Goal: Transaction & Acquisition: Purchase product/service

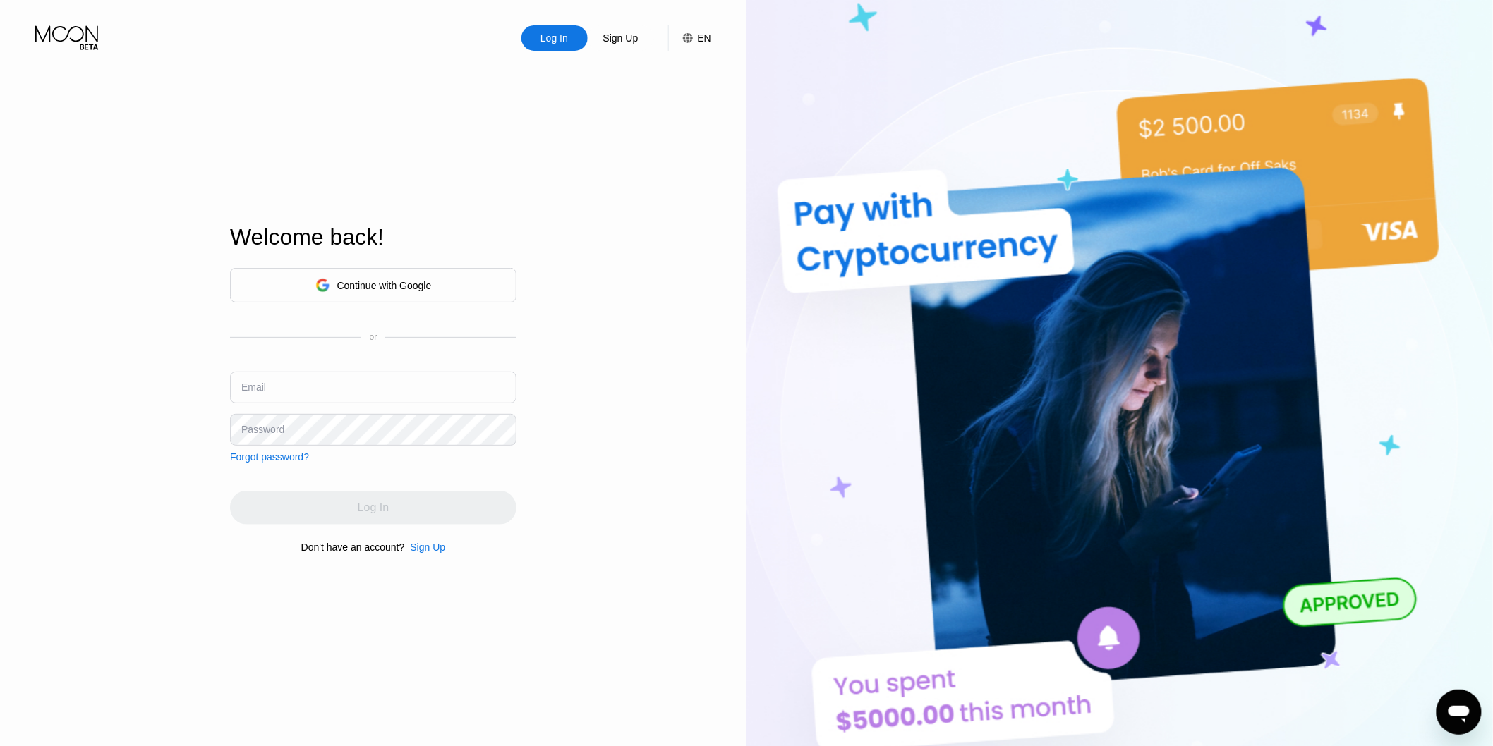
click at [380, 388] on input "text" at bounding box center [373, 388] width 286 height 32
click at [339, 394] on input "text" at bounding box center [373, 388] width 286 height 32
type input "[EMAIL_ADDRESS][DOMAIN_NAME]"
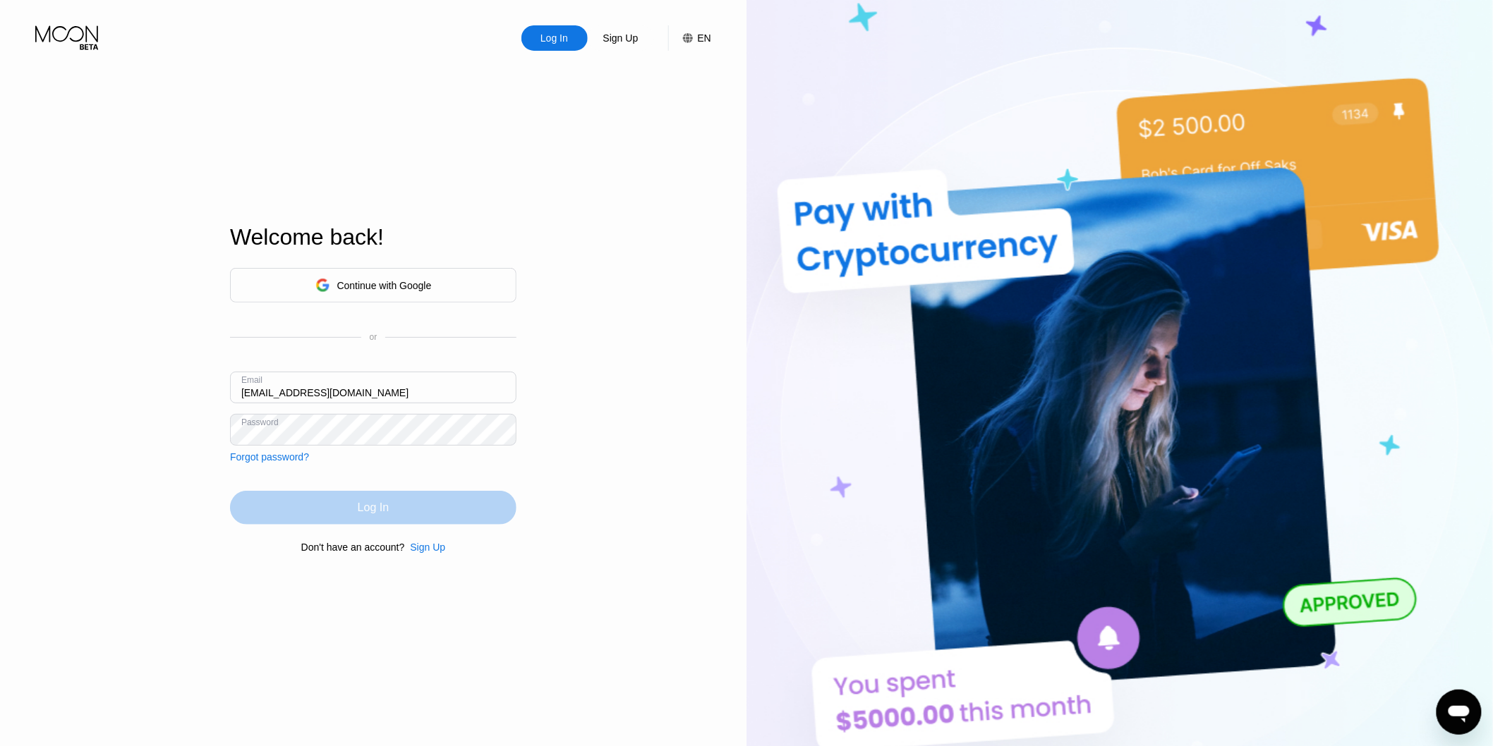
click at [385, 512] on div "Log In" at bounding box center [373, 508] width 31 height 14
drag, startPoint x: 346, startPoint y: 398, endPoint x: 226, endPoint y: 398, distance: 120.6
click at [226, 398] on div "Log In Sign Up EN Language English Save Welcome back! Continue with Google or E…" at bounding box center [373, 410] width 746 height 821
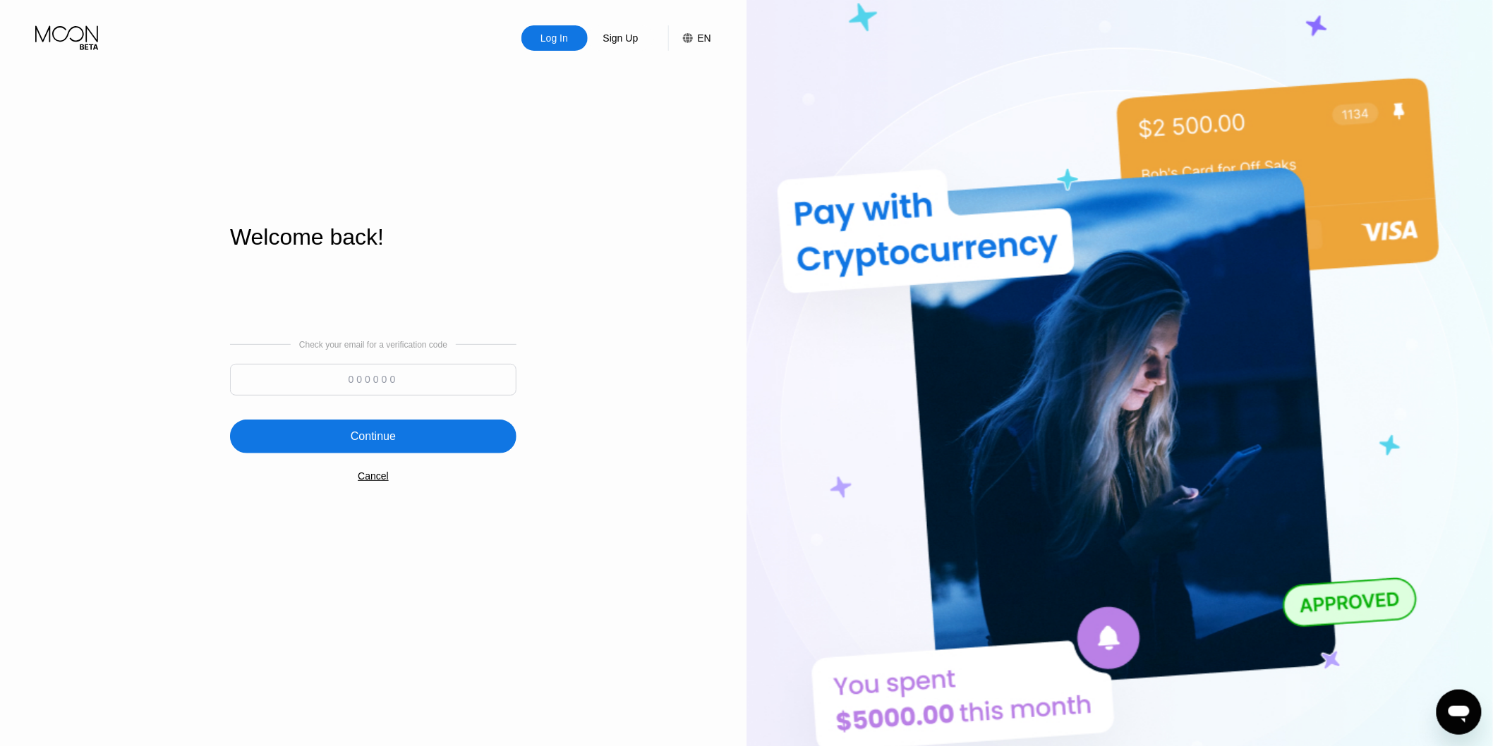
click at [396, 382] on input at bounding box center [373, 380] width 286 height 32
paste input "841256"
type input "841256"
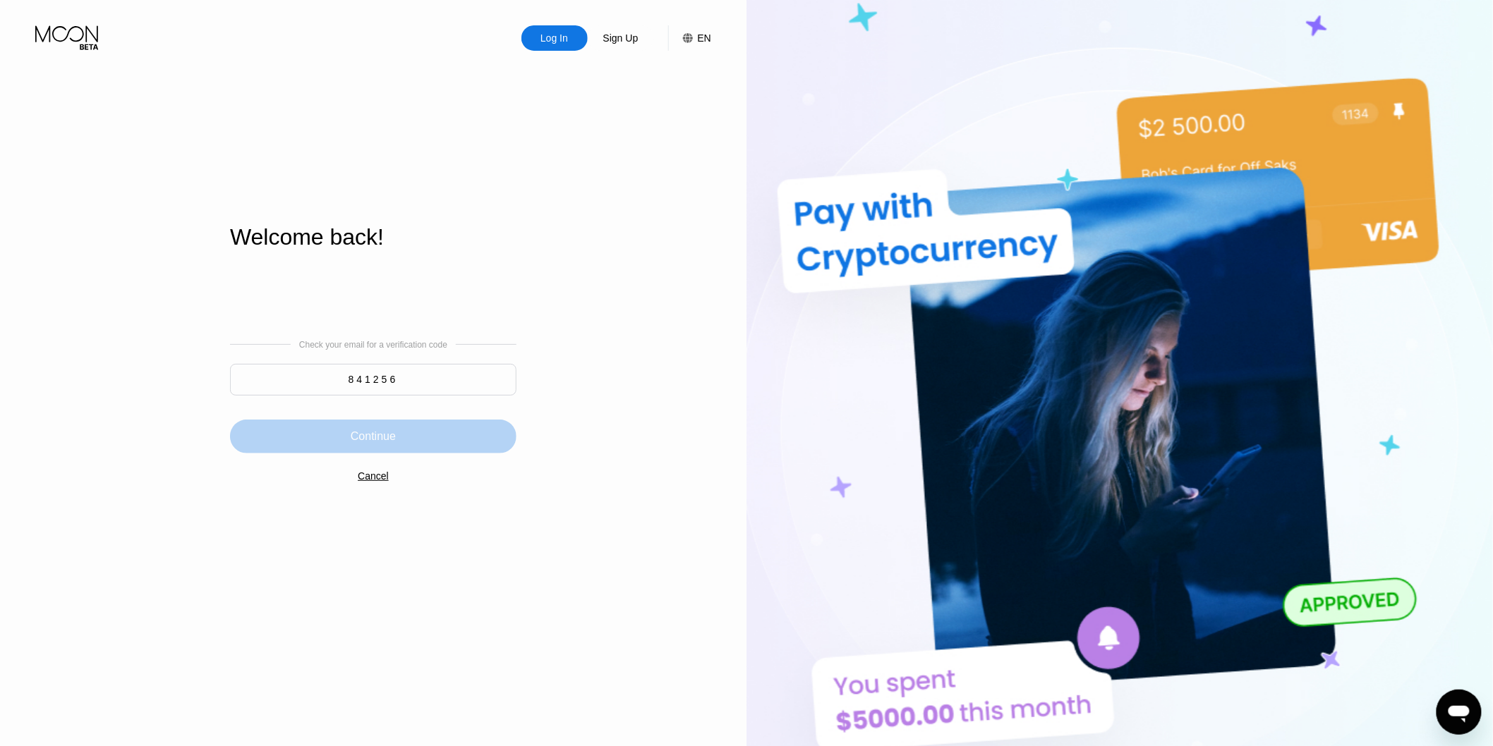
click at [427, 441] on div "Continue" at bounding box center [373, 437] width 286 height 34
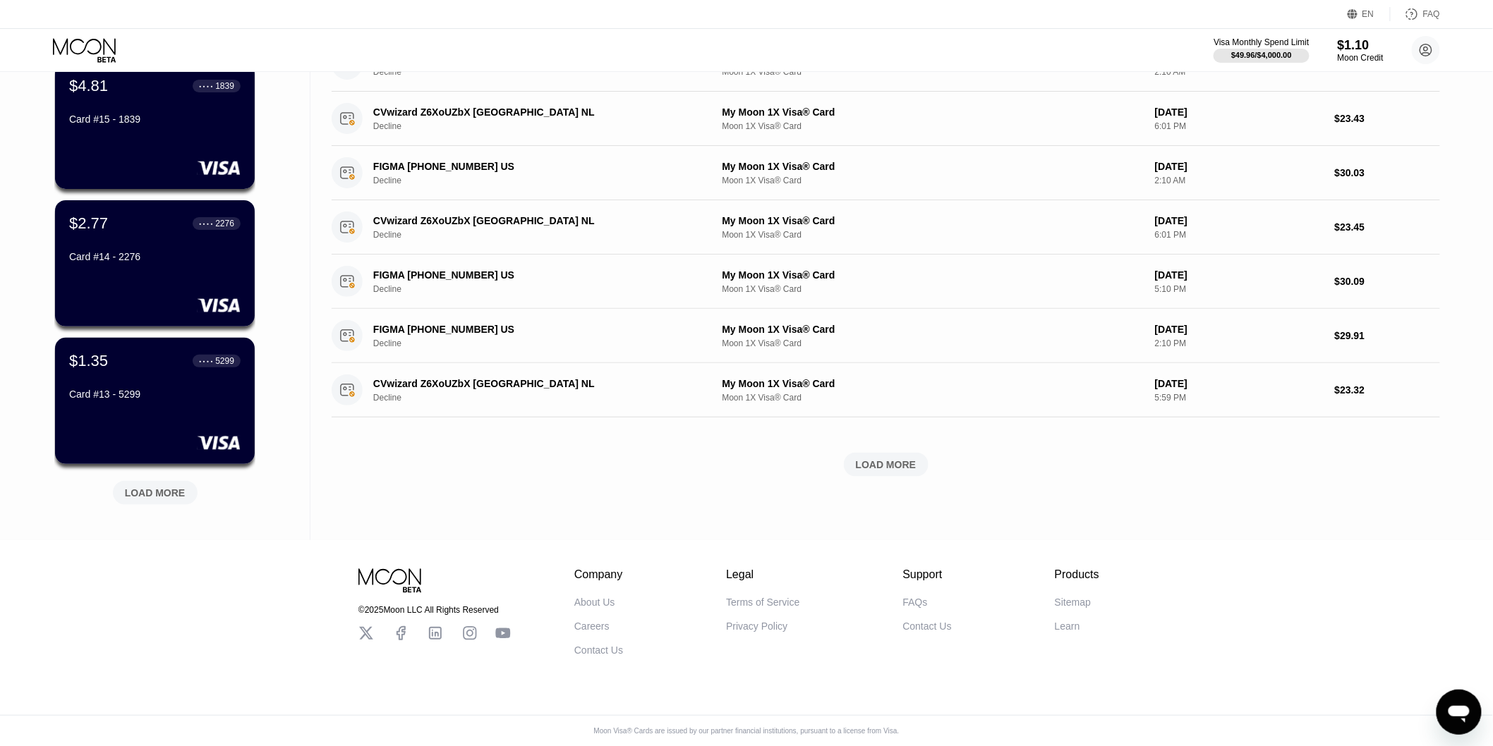
scroll to position [400, 0]
click at [148, 487] on div "LOAD MORE" at bounding box center [155, 493] width 61 height 13
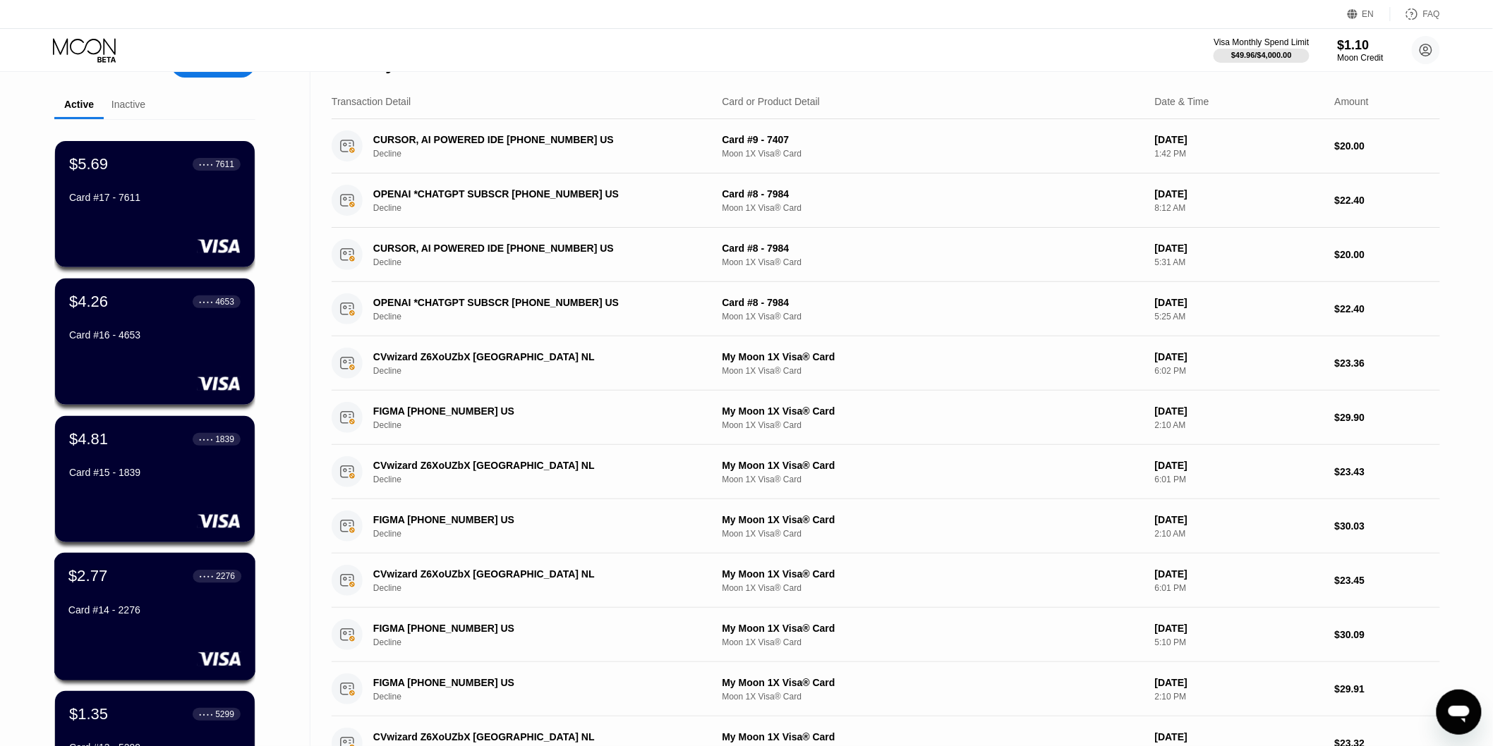
scroll to position [0, 0]
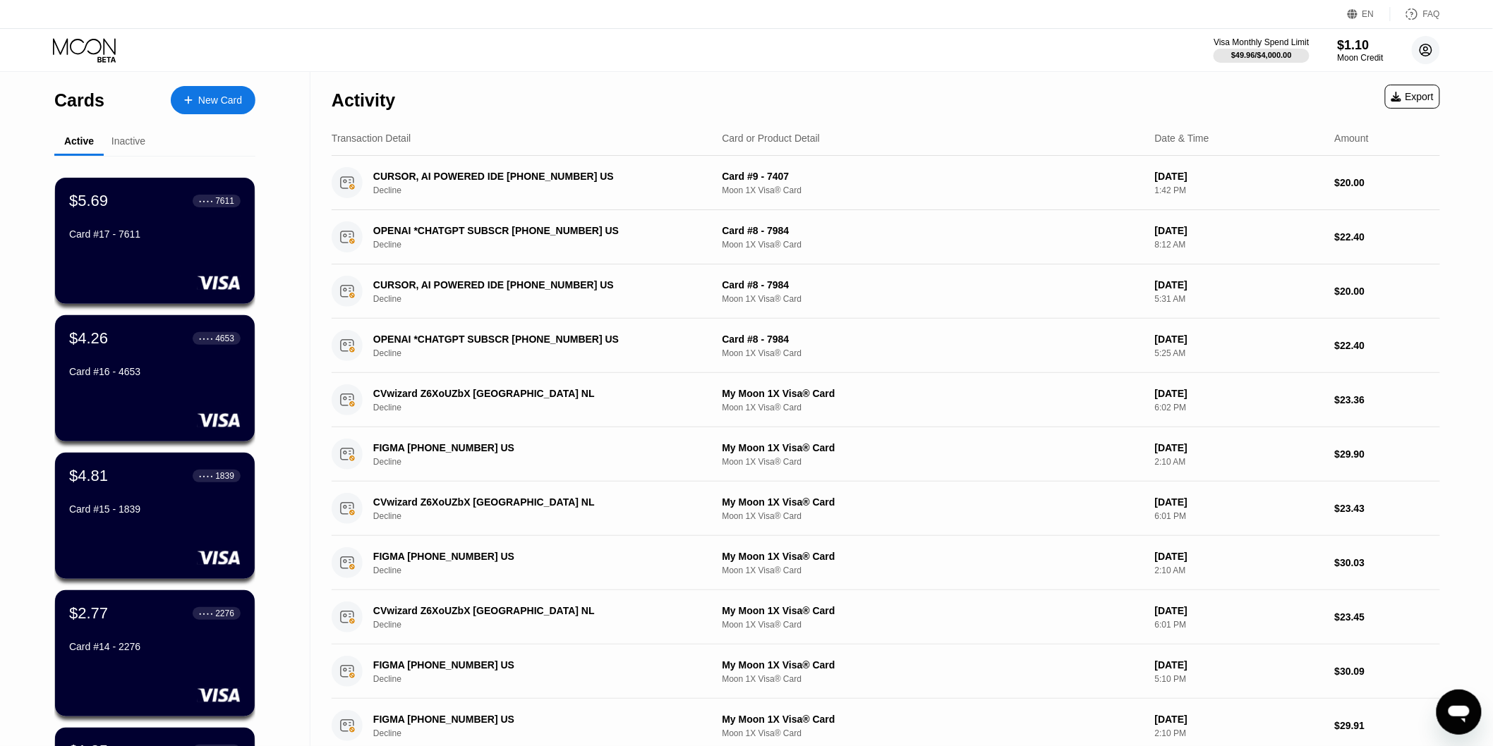
click at [1426, 43] on circle at bounding box center [1426, 50] width 28 height 28
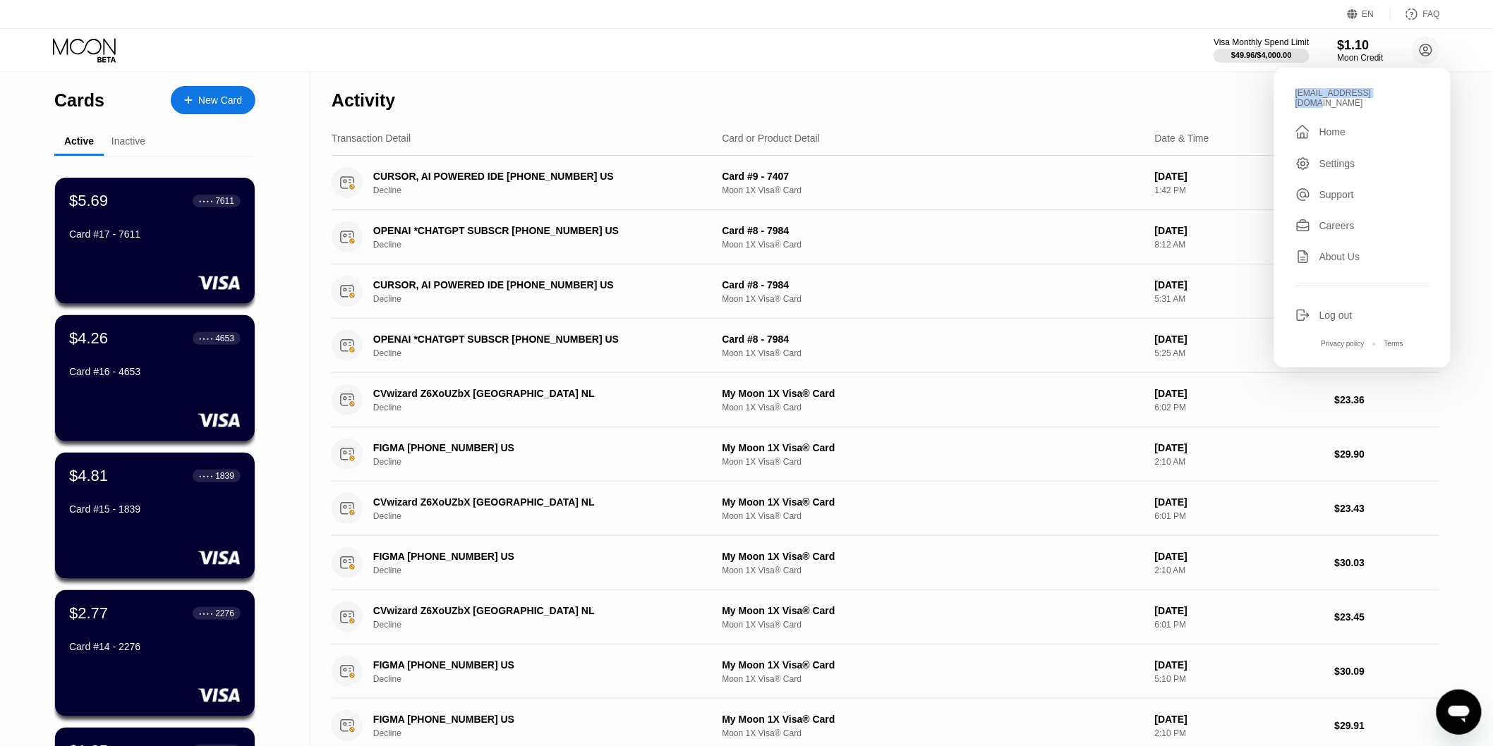
drag, startPoint x: 1371, startPoint y: 90, endPoint x: 1294, endPoint y: 92, distance: 76.9
click at [1294, 92] on div "[EMAIL_ADDRESS][DOMAIN_NAME]  Home Settings Support Careers About Us Log out P…" at bounding box center [1362, 218] width 176 height 300
copy div "[EMAIL_ADDRESS][DOMAIN_NAME]"
click at [976, 79] on div "Activity Export" at bounding box center [886, 96] width 1108 height 49
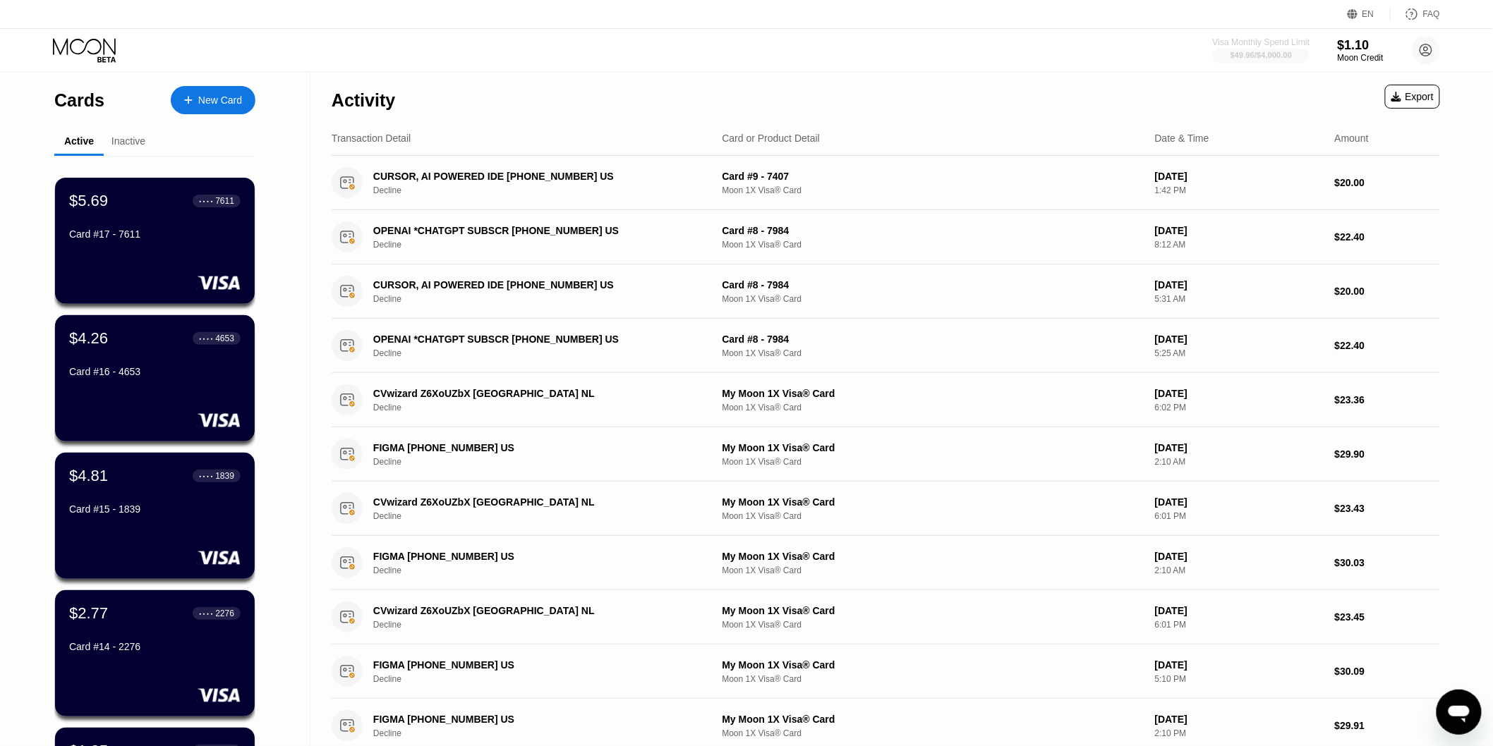
click at [1269, 47] on div "$49.96 / $4,000.00" at bounding box center [1261, 55] width 97 height 16
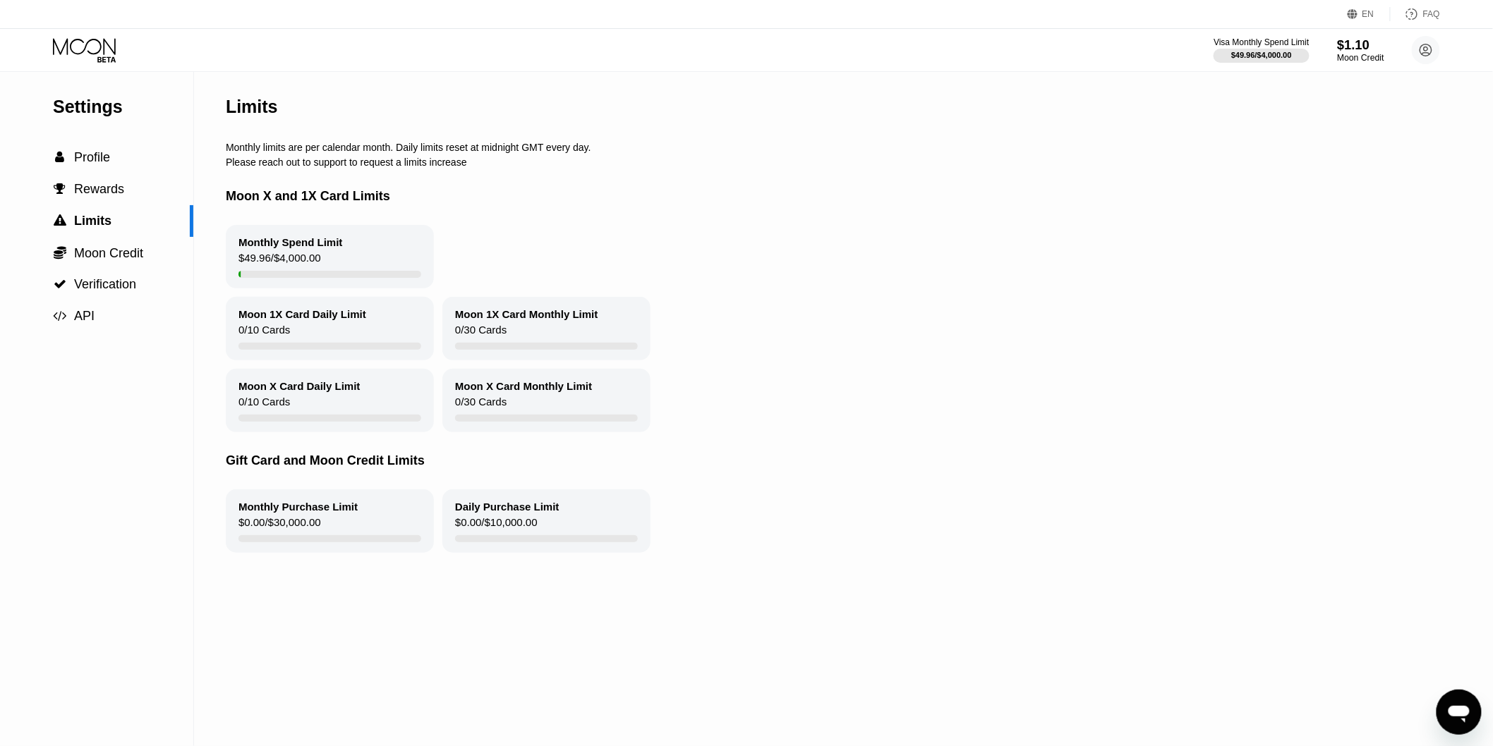
click at [1348, 52] on div "$1.10" at bounding box center [1360, 44] width 47 height 15
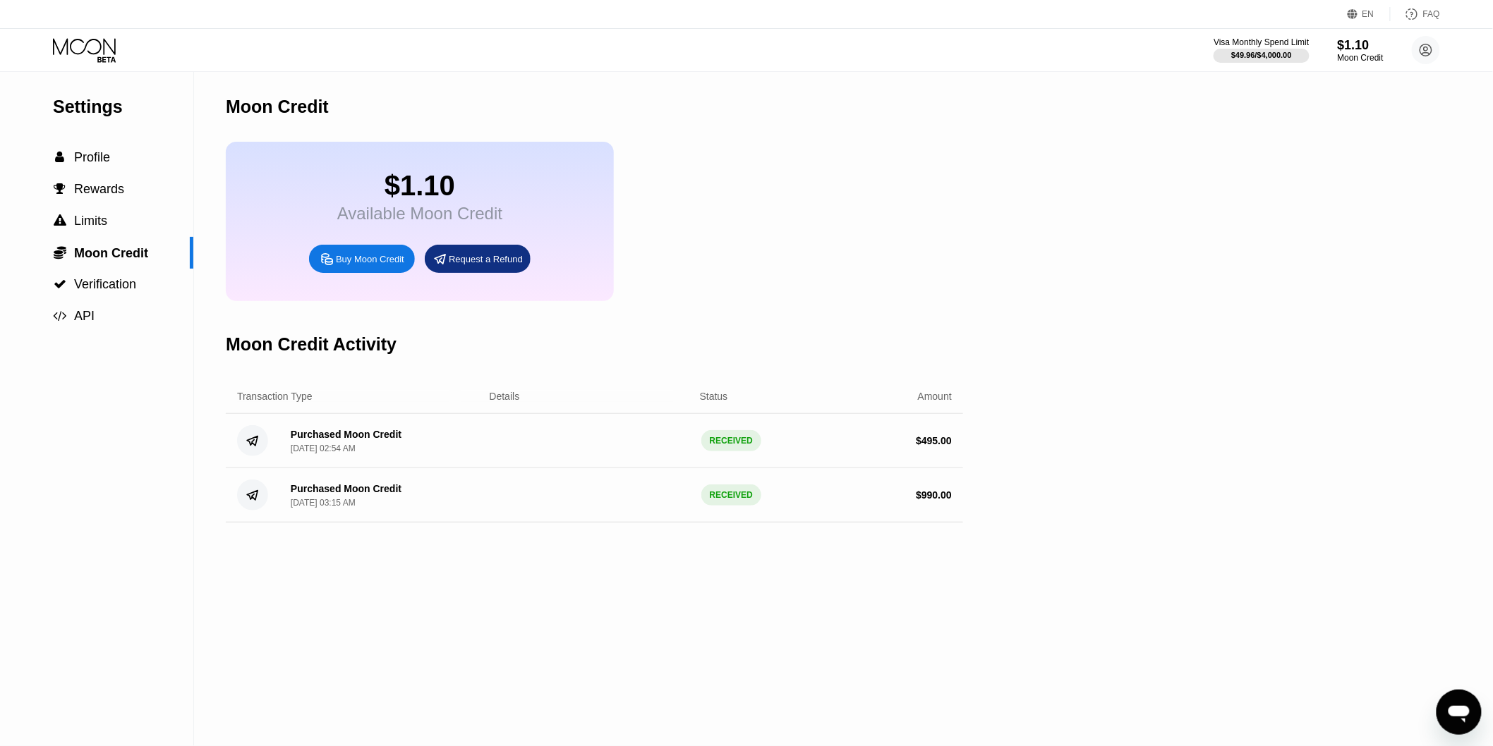
click at [638, 633] on div "Moon Credit $1.10 Available Moon Credit Buy Moon Credit Request a Refund Moon C…" at bounding box center [594, 409] width 737 height 674
click at [360, 265] on div "Buy Moon Credit" at bounding box center [370, 259] width 68 height 12
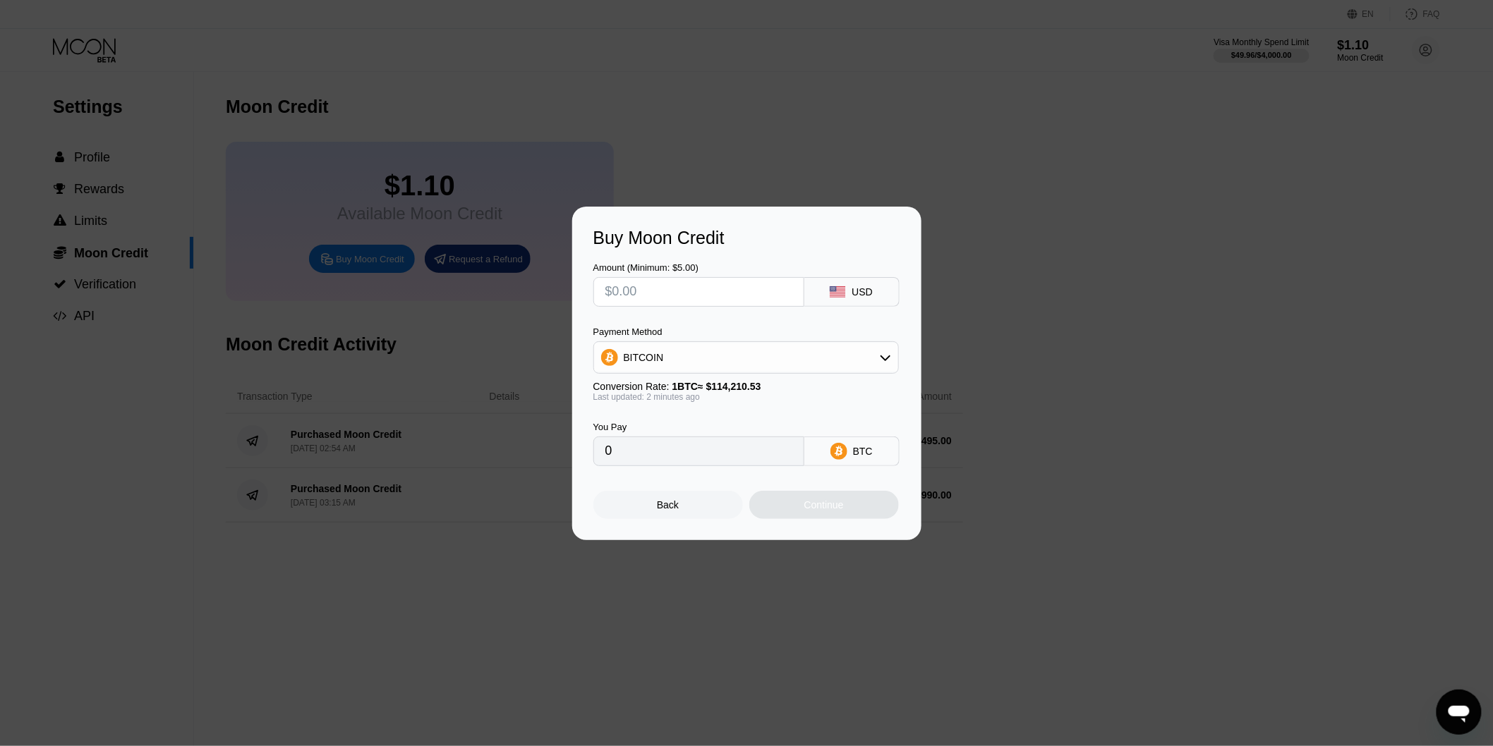
click at [696, 293] on input "text" at bounding box center [698, 292] width 187 height 28
click at [689, 303] on input "text" at bounding box center [698, 292] width 187 height 28
type input "$99"
type input "0.00086683"
type input "$994"
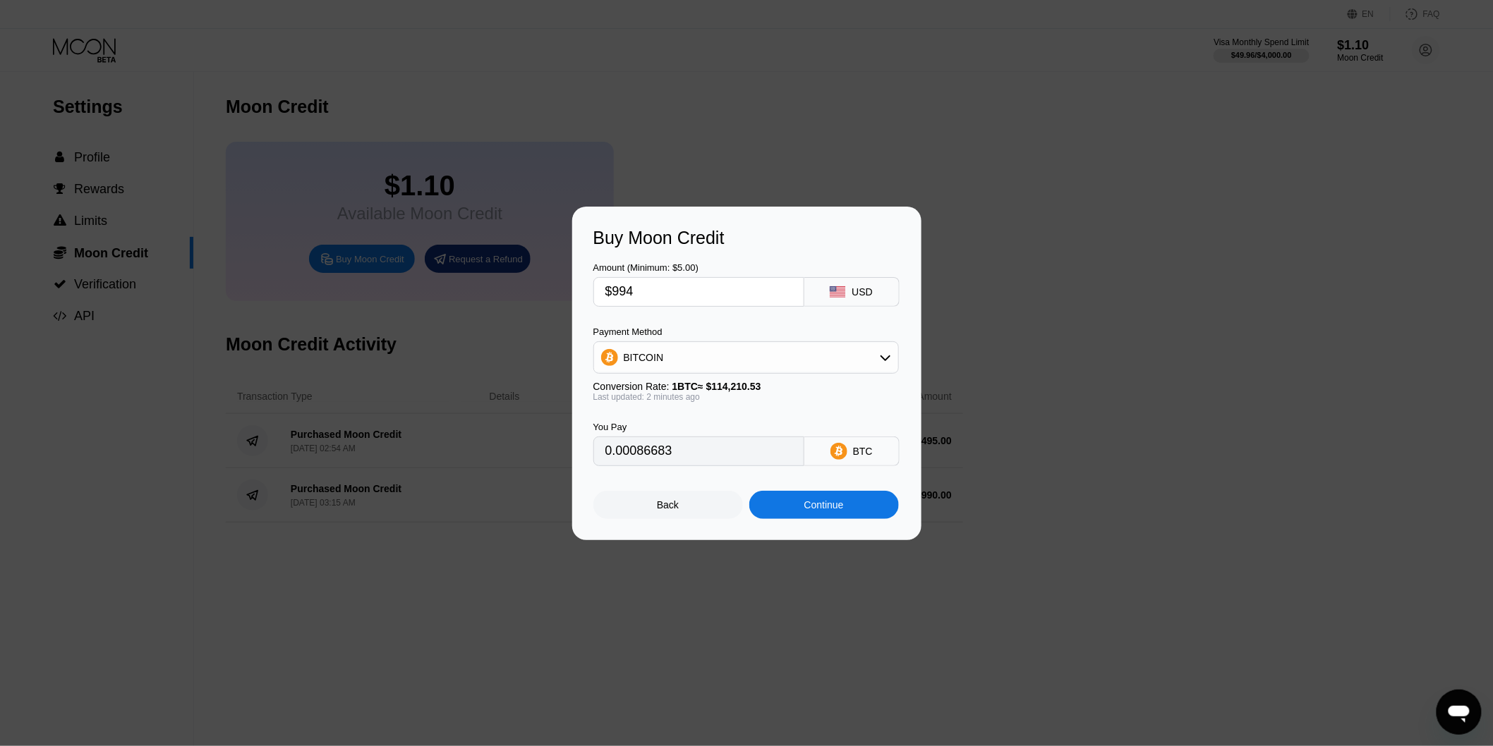
type input "0.00870323"
type input "$99"
type input "0.00086683"
type input "$990"
type input "0.00866821"
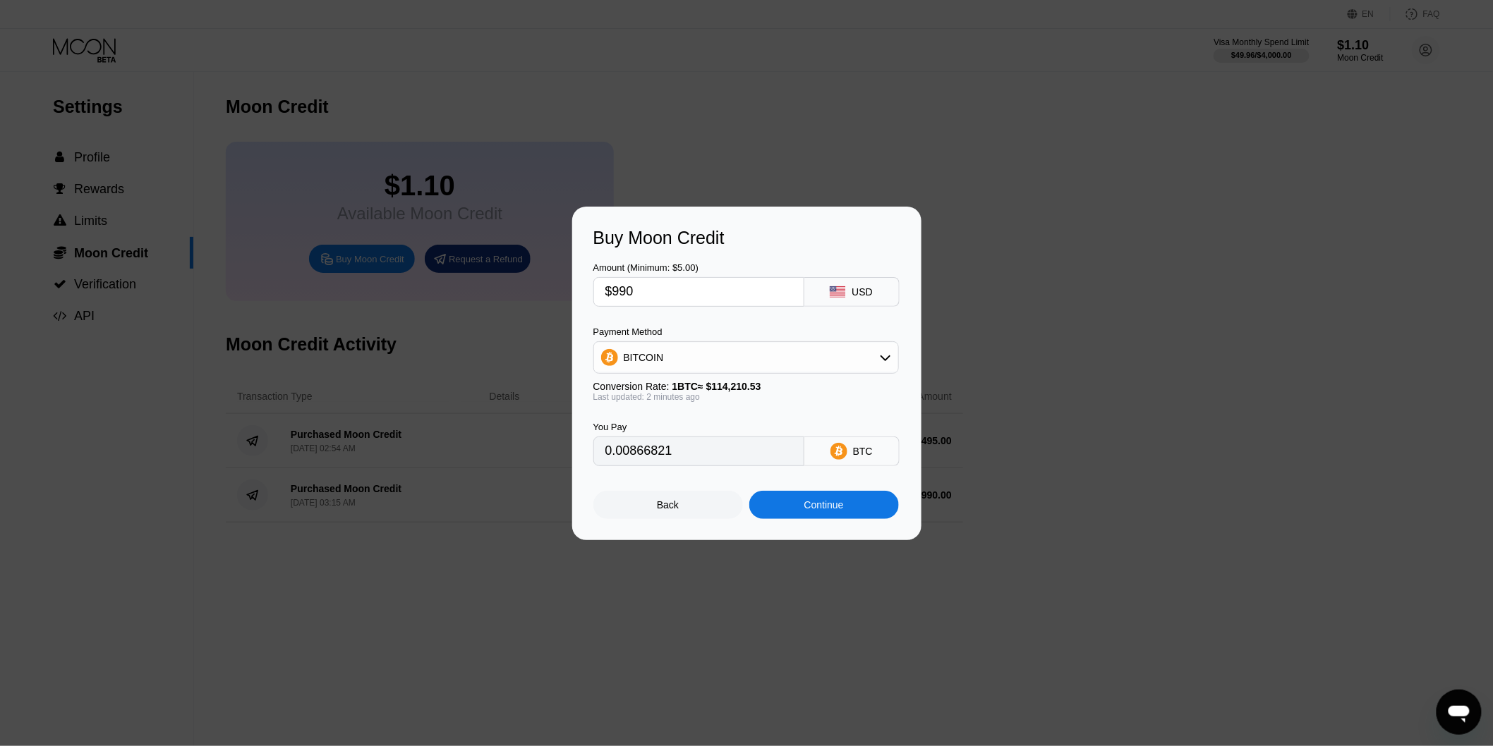
type input "$990"
click at [878, 514] on div "Continue" at bounding box center [824, 505] width 150 height 28
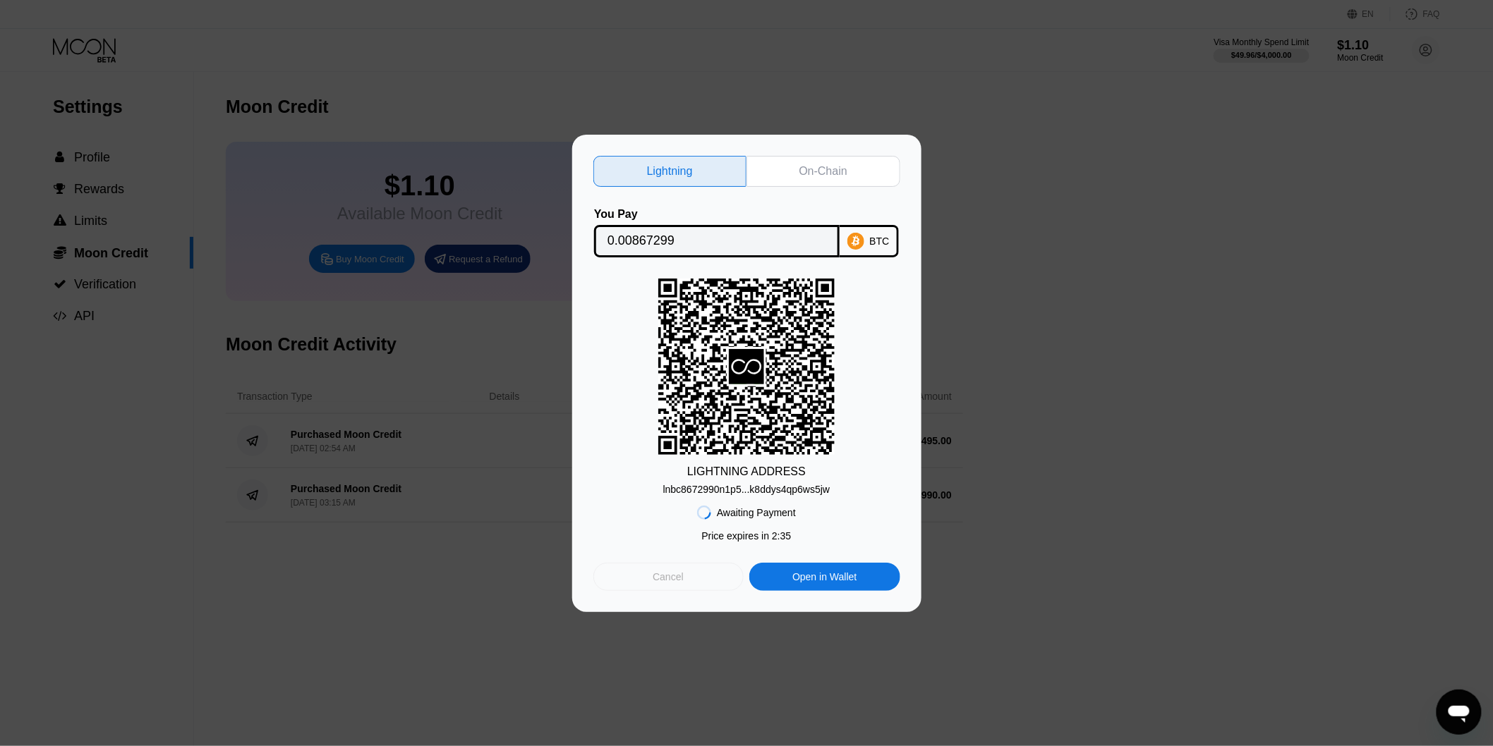
click at [646, 579] on div "Cancel" at bounding box center [668, 577] width 150 height 28
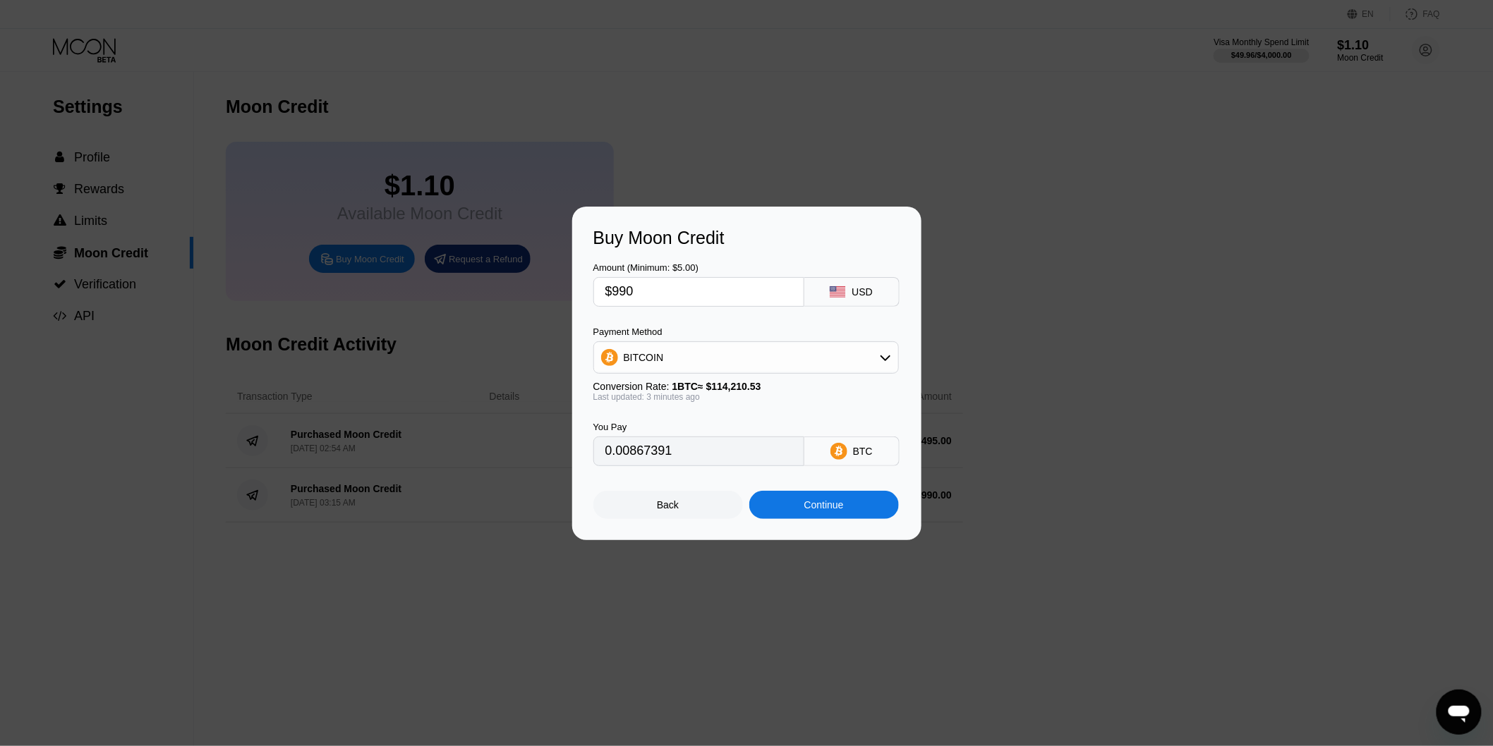
type input "0.00867391"
drag, startPoint x: 622, startPoint y: 291, endPoint x: 633, endPoint y: 291, distance: 11.3
click at [633, 291] on input "$990" at bounding box center [698, 292] width 187 height 28
type input "$989"
type input "0.00866515"
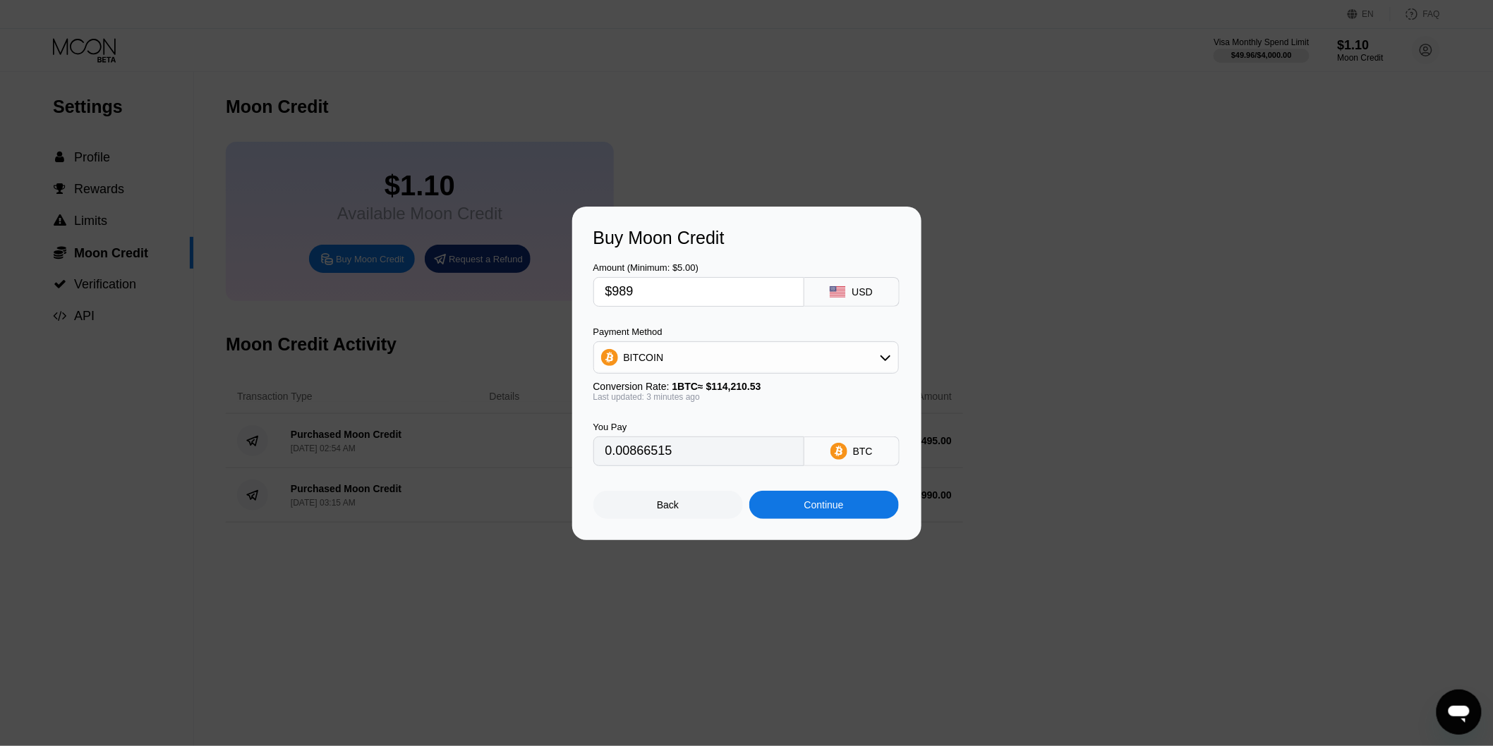
type input "$989"
click at [723, 334] on div "Payment Method" at bounding box center [745, 332] width 305 height 11
click at [818, 510] on div "Continue" at bounding box center [824, 505] width 40 height 11
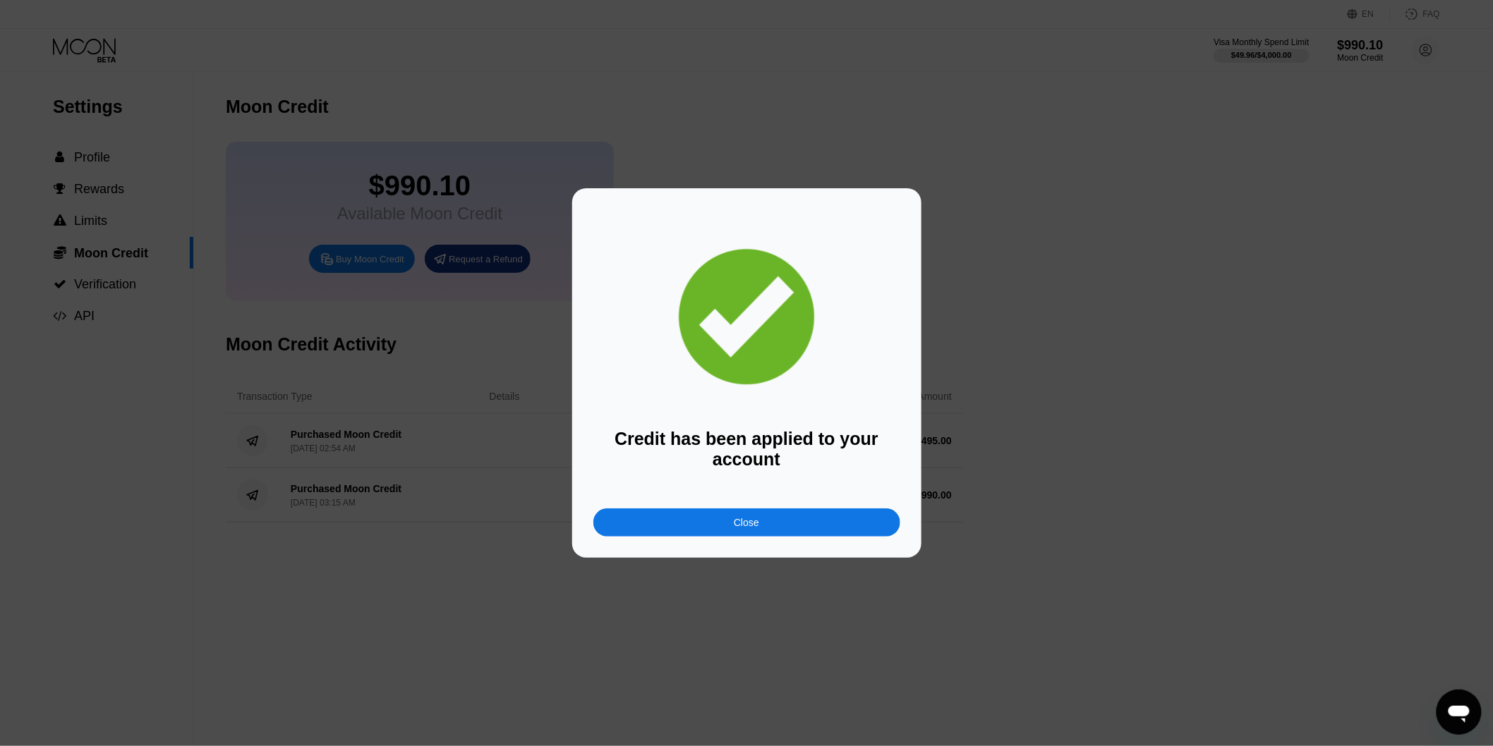
click at [801, 529] on div "Close" at bounding box center [746, 523] width 307 height 28
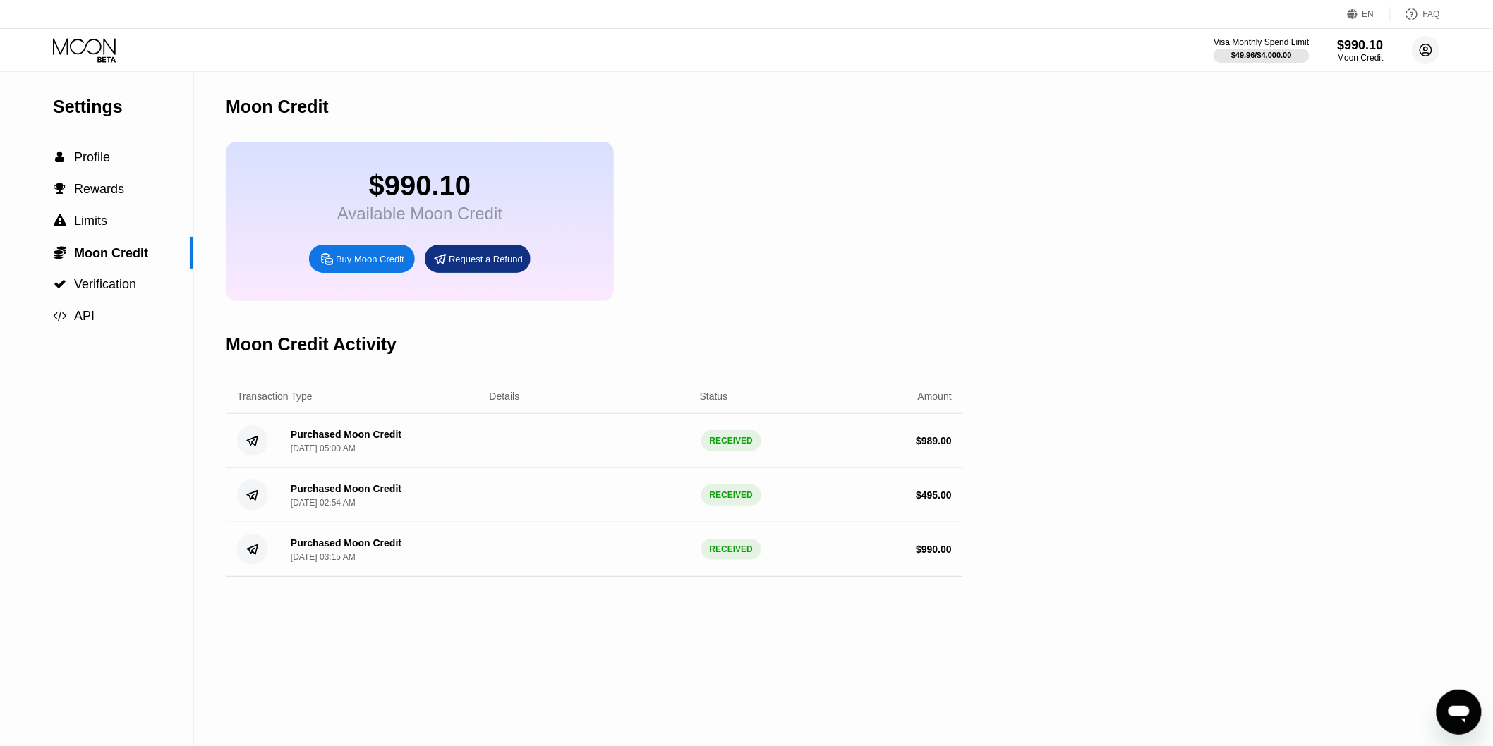
click at [1422, 44] on circle at bounding box center [1426, 50] width 28 height 28
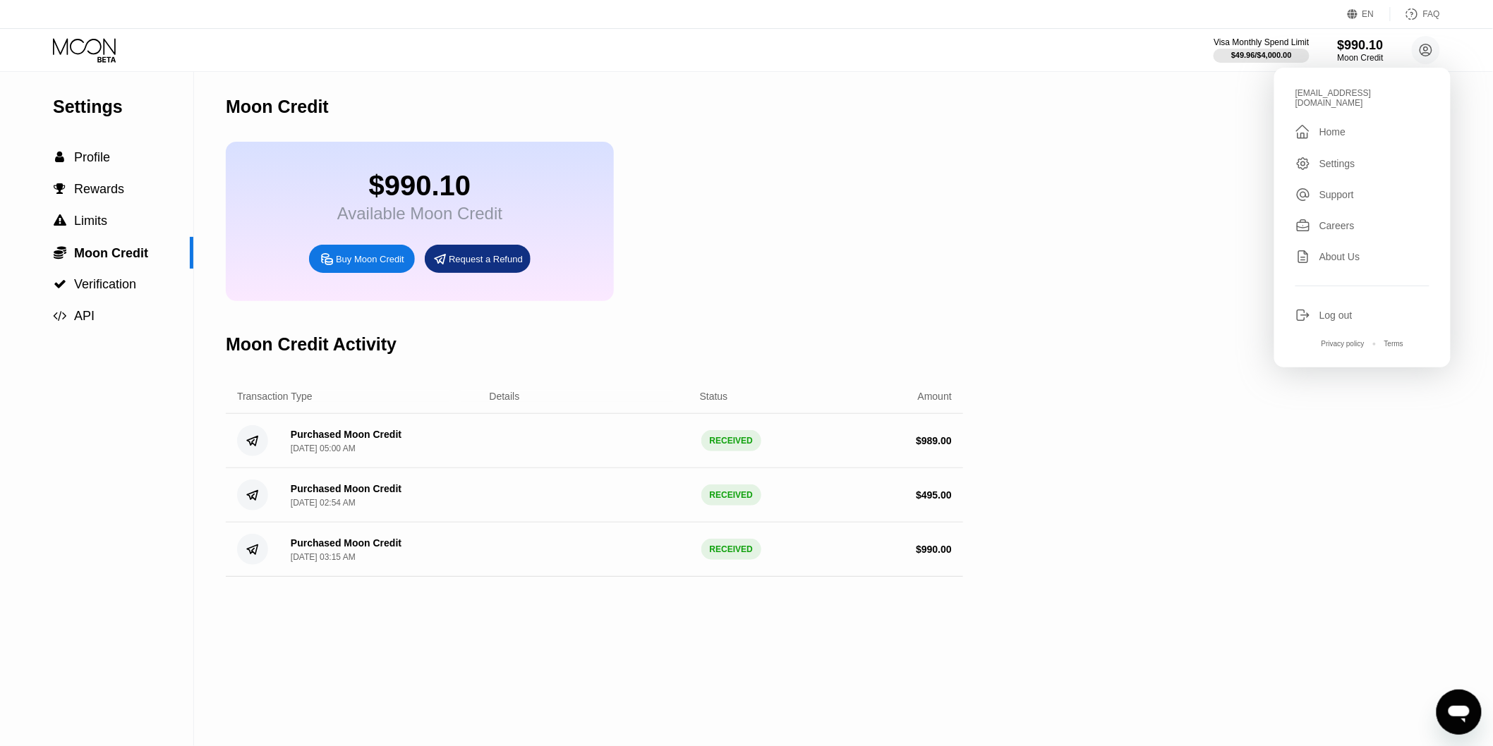
click at [1191, 111] on div "Settings  Profile  Rewards  Limits  Moon Credit  Verification  API Moon C…" at bounding box center [746, 409] width 1493 height 674
